Goal: Task Accomplishment & Management: Complete application form

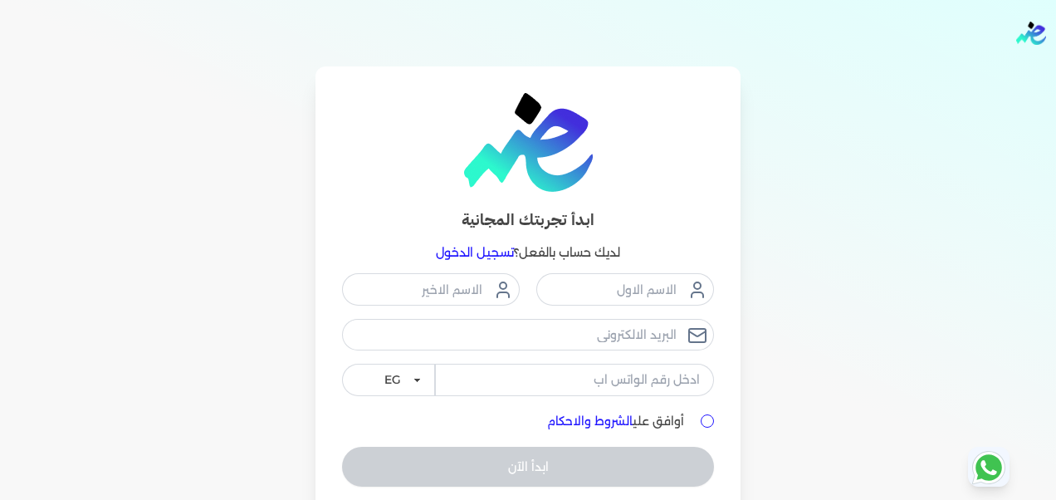
scroll to position [66, 0]
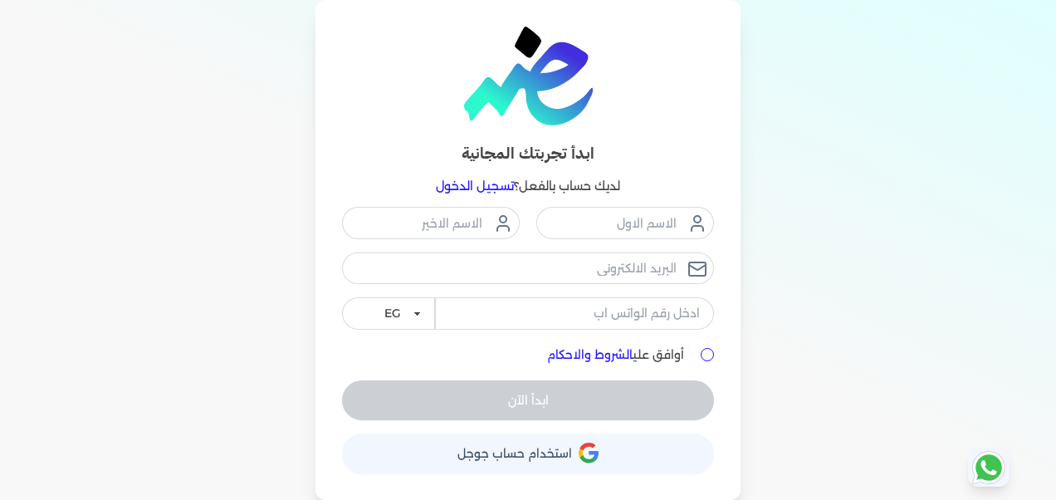
click at [561, 459] on span "استخدام حساب جوجل" at bounding box center [514, 453] width 115 height 12
click at [618, 448] on button "حساب استخدام حساب جوجل" at bounding box center [528, 453] width 372 height 40
